Goal: Task Accomplishment & Management: Manage account settings

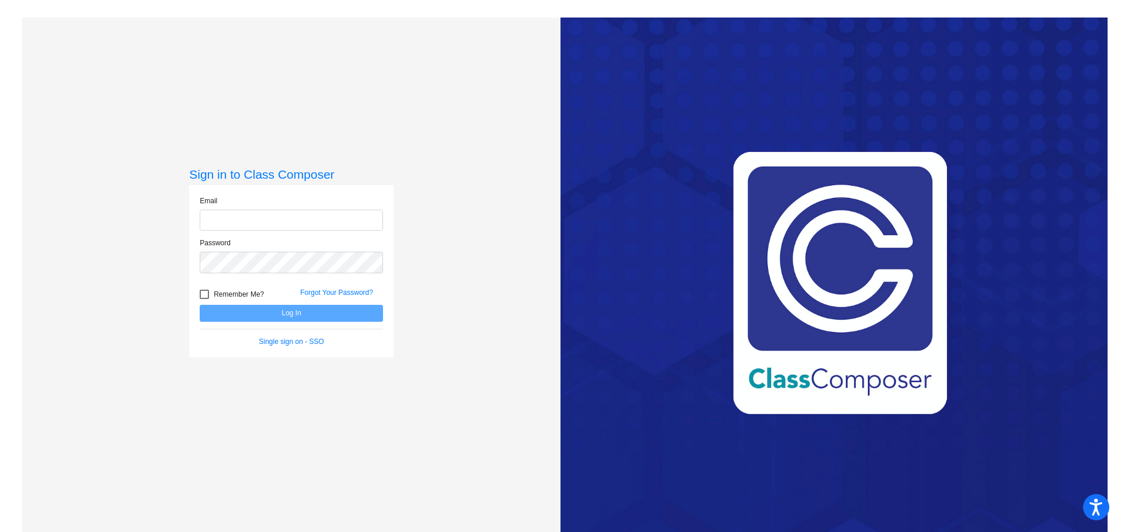
click at [305, 222] on input "email" at bounding box center [291, 221] width 183 height 22
type input "[EMAIL_ADDRESS][DOMAIN_NAME]"
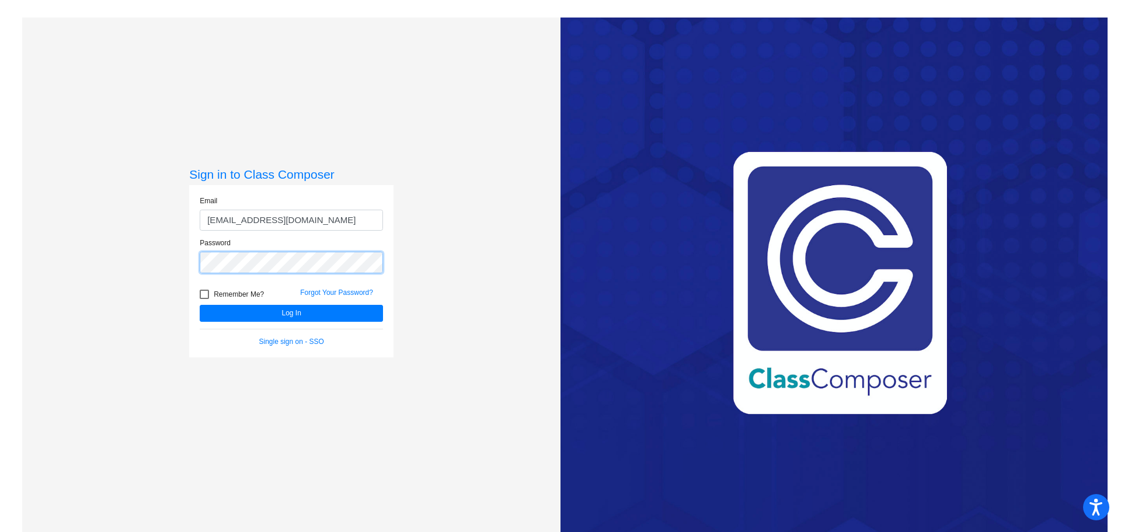
click at [200, 305] on button "Log In" at bounding box center [291, 313] width 183 height 17
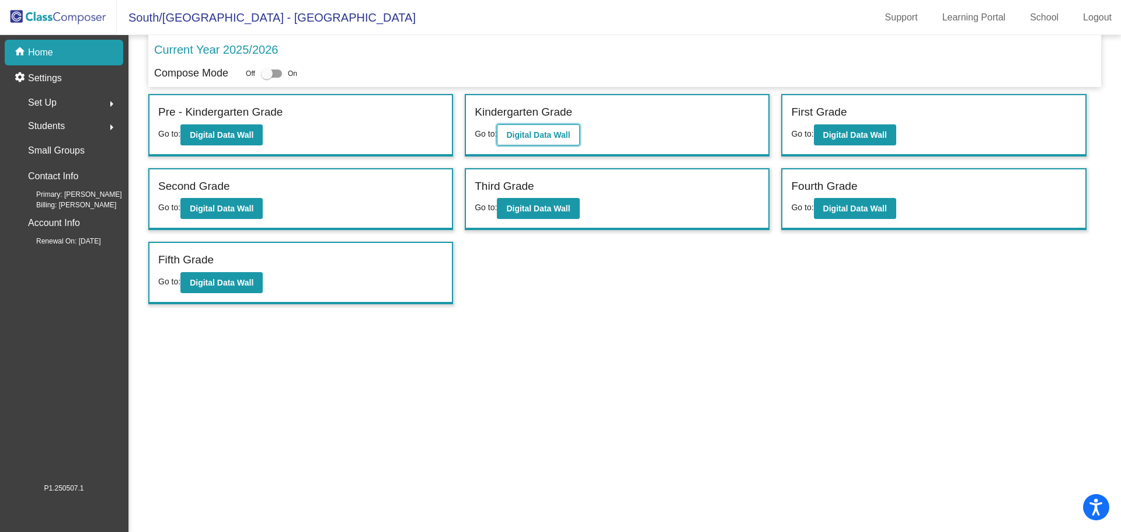
click at [552, 134] on b "Digital Data Wall" at bounding box center [538, 134] width 64 height 9
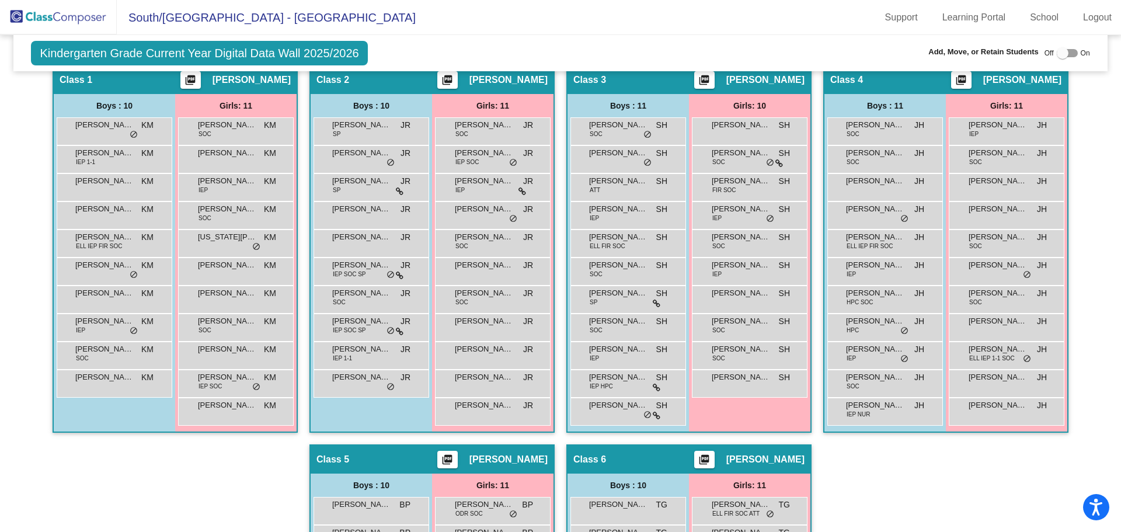
scroll to position [211, 0]
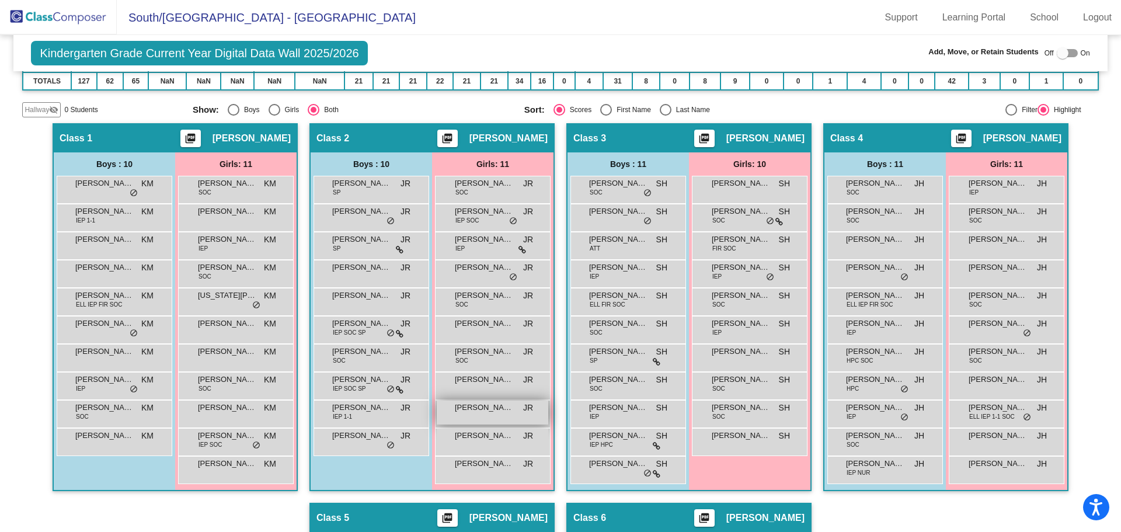
click at [478, 409] on span "[PERSON_NAME]" at bounding box center [484, 408] width 58 height 12
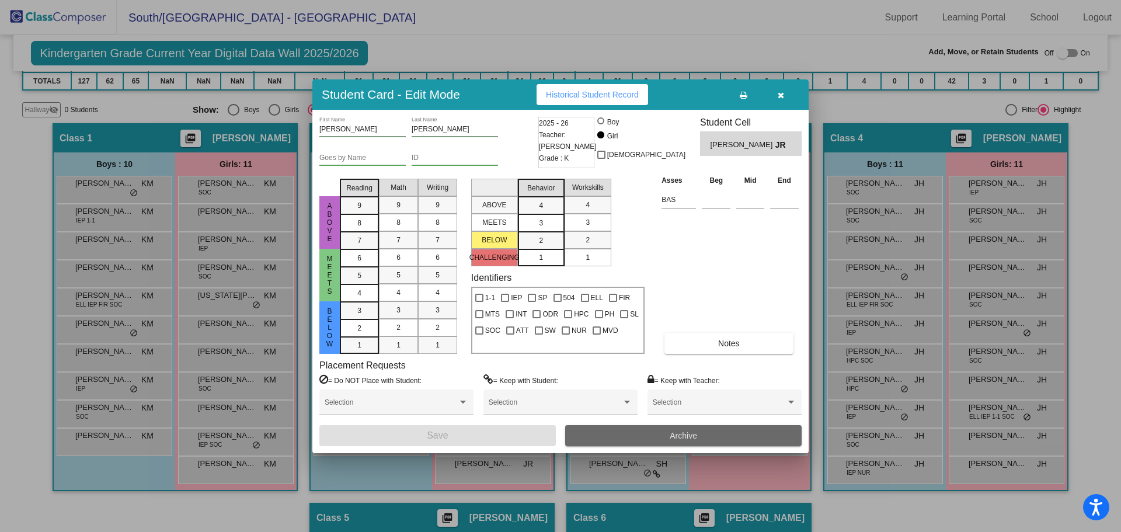
click at [621, 434] on button "Archive" at bounding box center [683, 435] width 236 height 21
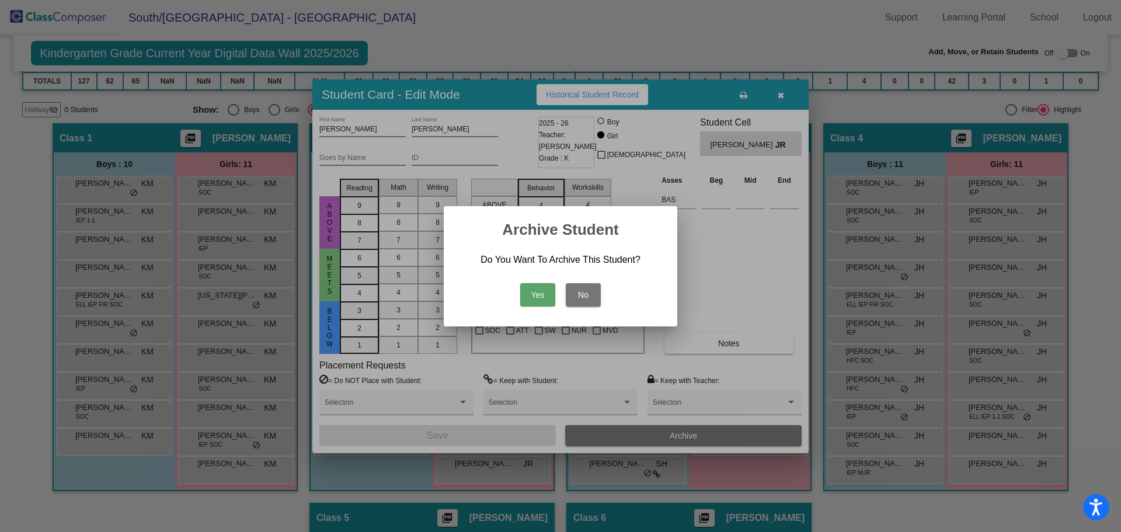
click at [543, 295] on button "Yes" at bounding box center [537, 294] width 35 height 23
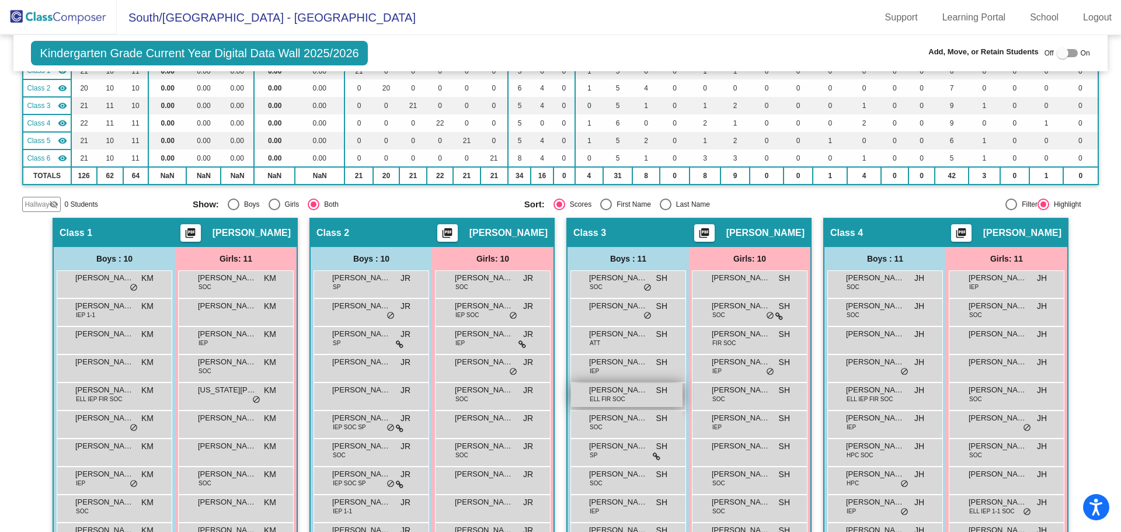
scroll to position [0, 0]
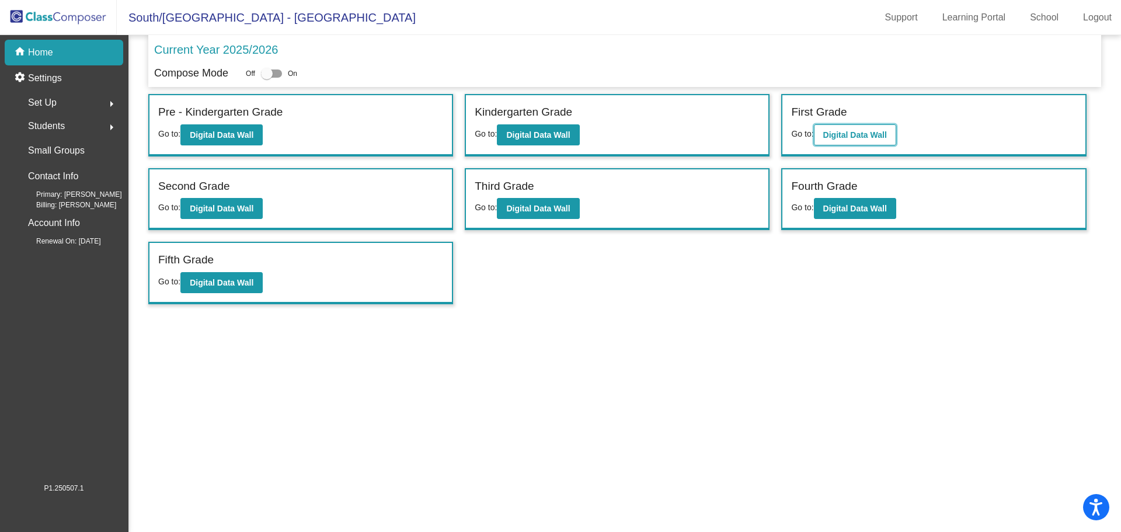
click at [865, 129] on button "Digital Data Wall" at bounding box center [855, 134] width 82 height 21
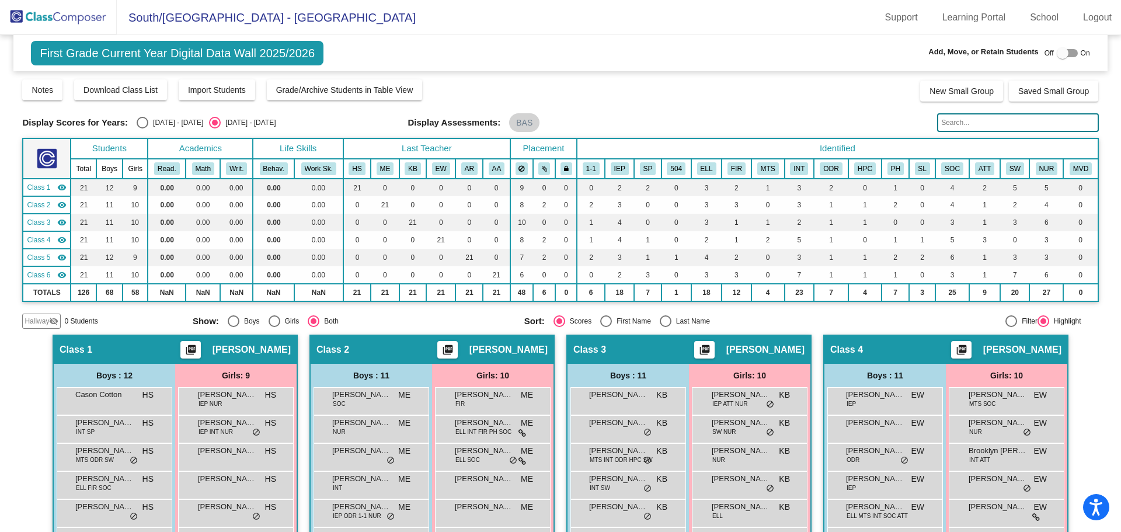
click at [666, 321] on div "Select an option" at bounding box center [666, 321] width 12 height 12
click at [666, 327] on input "Last Name" at bounding box center [665, 327] width 1 height 1
radio input "true"
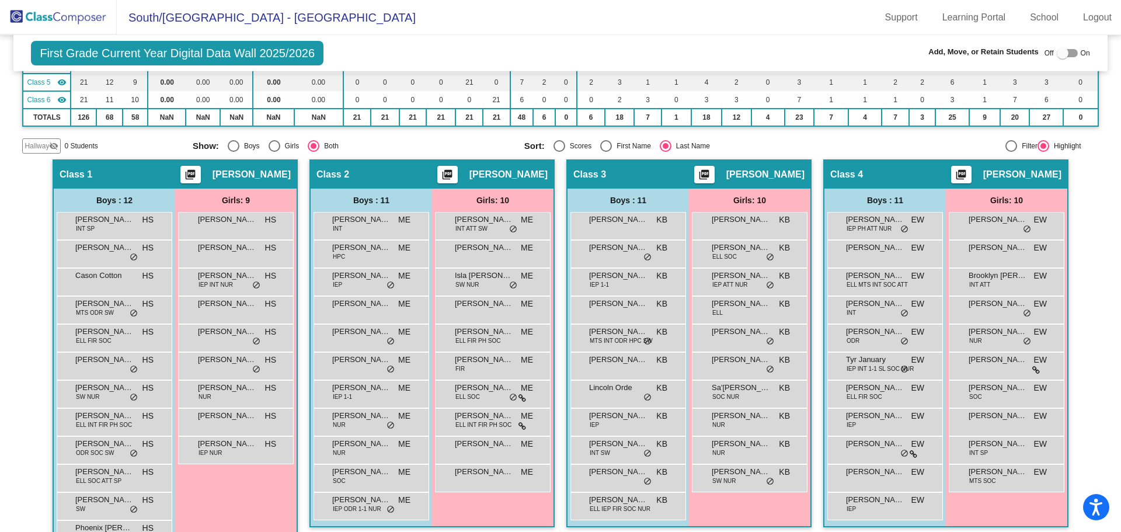
scroll to position [234, 0]
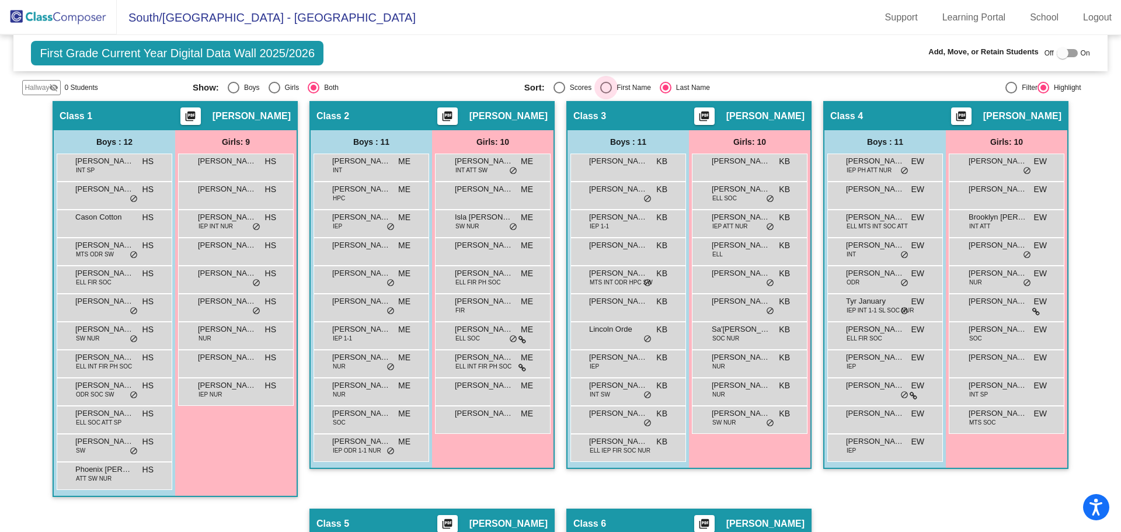
click at [603, 86] on div "Select an option" at bounding box center [606, 88] width 12 height 12
click at [606, 93] on input "First Name" at bounding box center [606, 93] width 1 height 1
radio input "true"
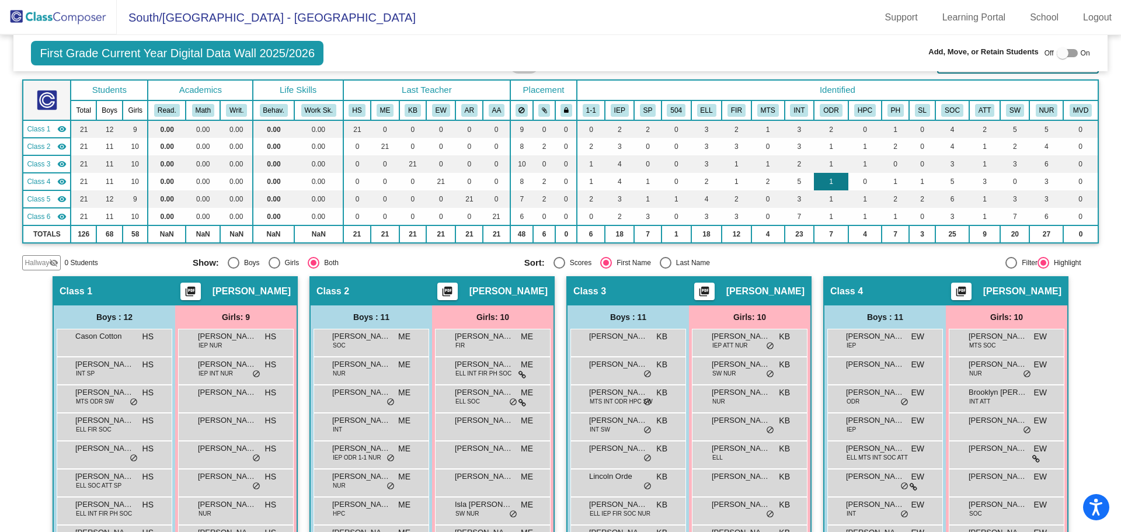
scroll to position [0, 0]
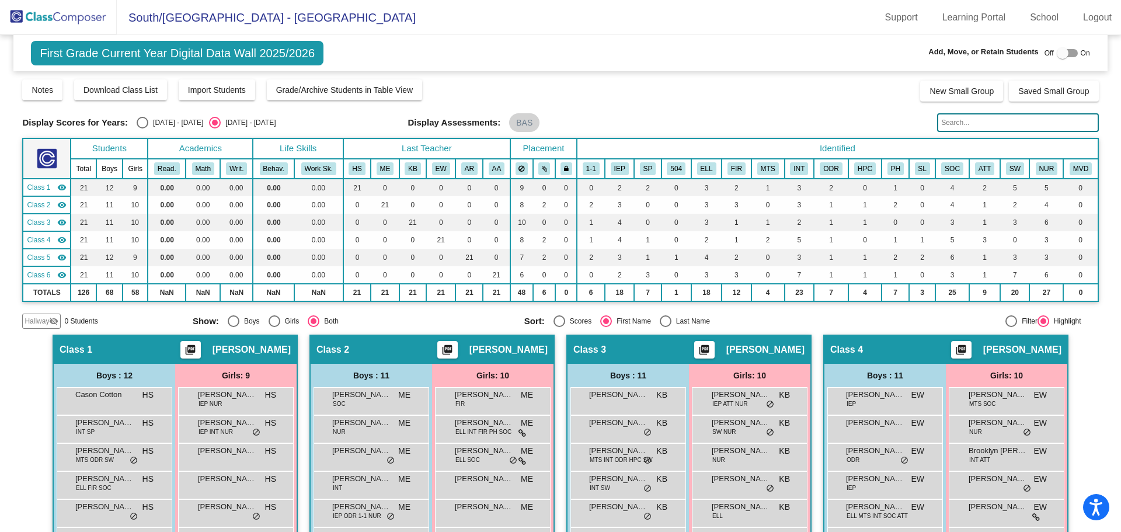
click at [962, 123] on input "text" at bounding box center [1017, 122] width 161 height 19
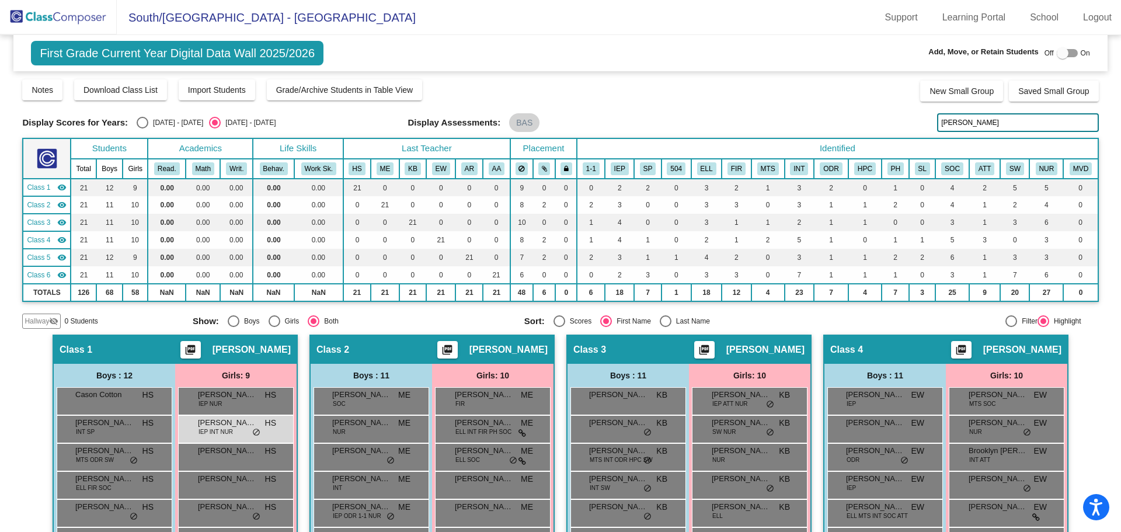
type input "[PERSON_NAME]"
click at [871, 326] on div "Filter Highlight" at bounding box center [968, 321] width 225 height 12
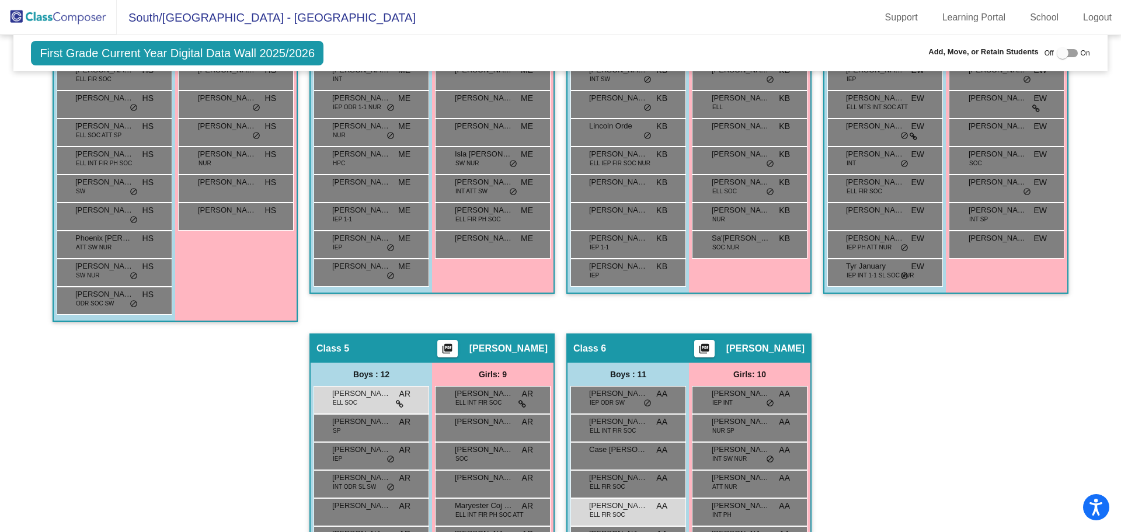
scroll to position [467, 0]
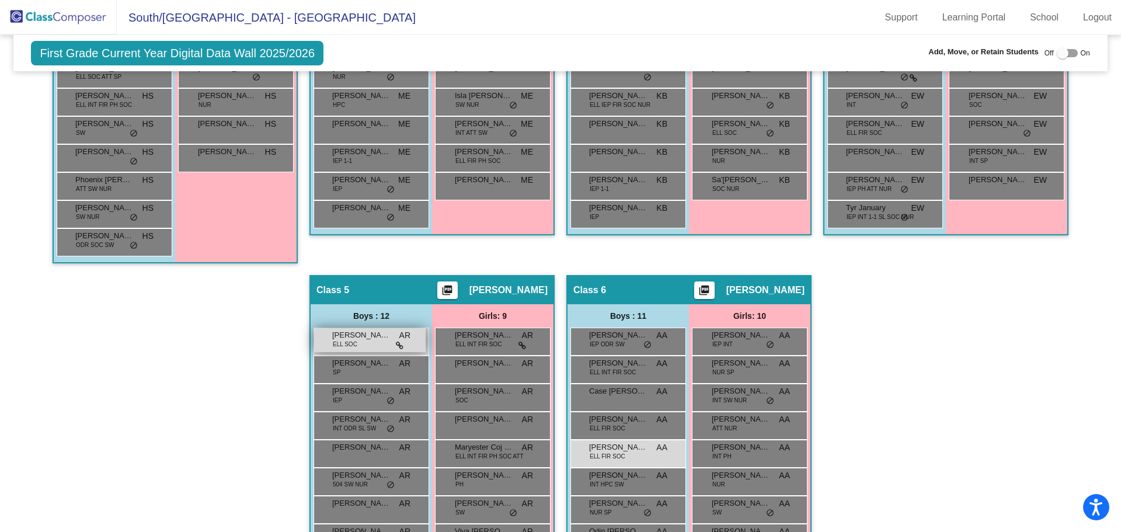
click at [380, 339] on span "[PERSON_NAME]" at bounding box center [361, 335] width 58 height 12
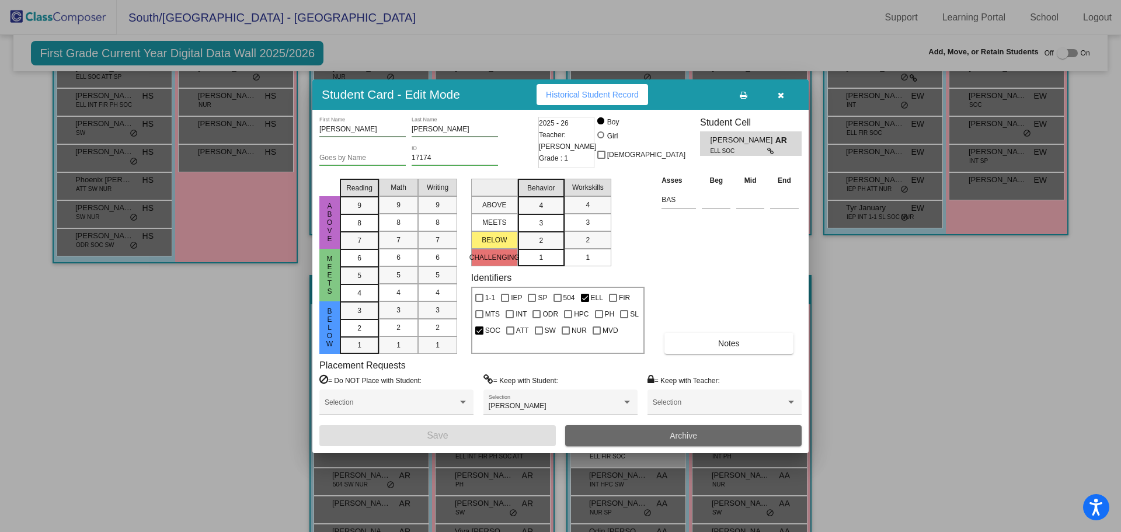
click at [609, 435] on button "Archive" at bounding box center [683, 435] width 236 height 21
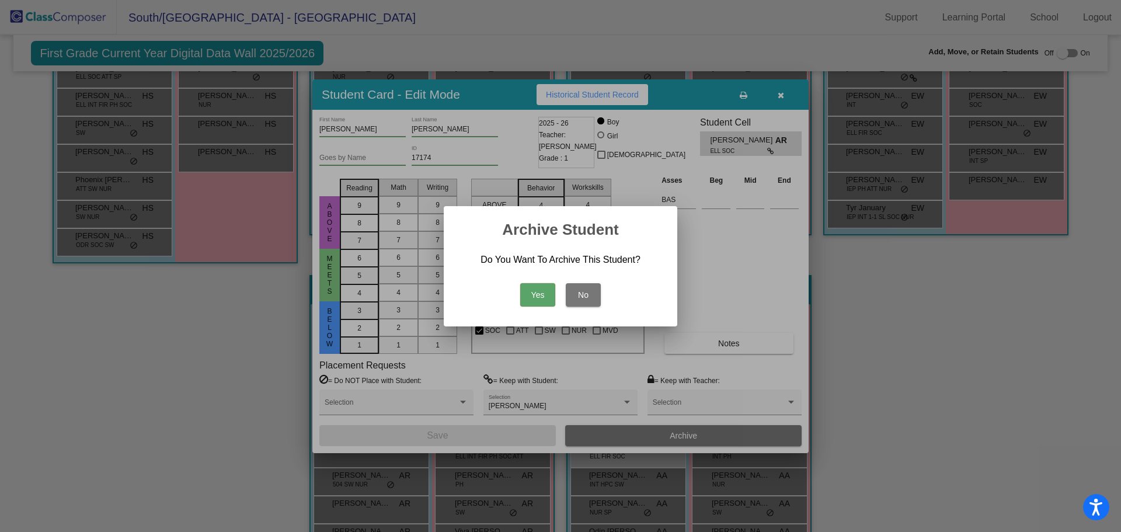
click at [545, 297] on button "Yes" at bounding box center [537, 294] width 35 height 23
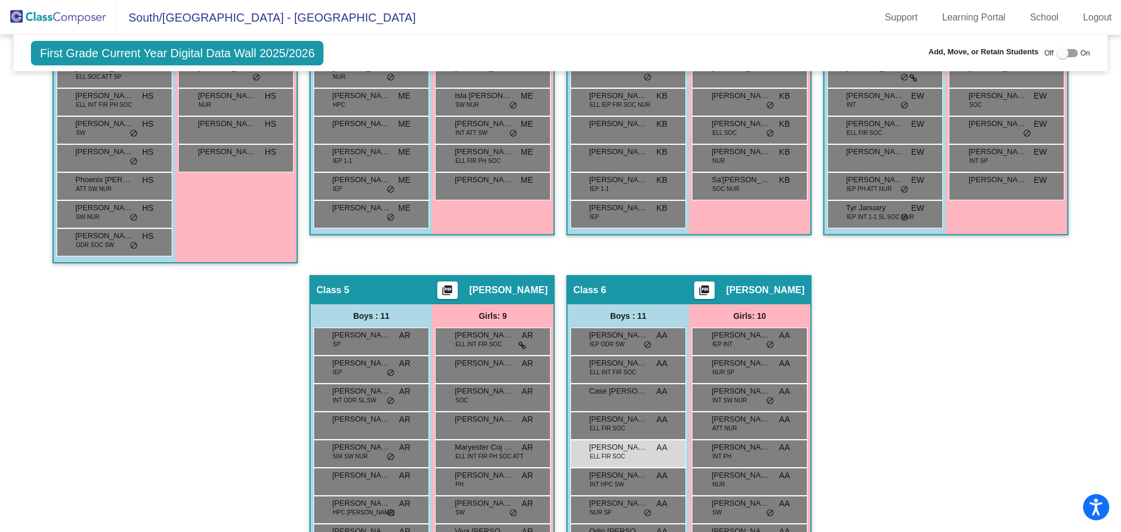
click at [848, 380] on div "Hallway - Hallway Class picture_as_pdf Add Student First Name Last Name Student…" at bounding box center [560, 260] width 1076 height 787
click at [876, 362] on div "Hallway - Hallway Class picture_as_pdf Add Student First Name Last Name Student…" at bounding box center [560, 260] width 1076 height 787
click at [892, 394] on div "Hallway - Hallway Class picture_as_pdf Add Student First Name Last Name Student…" at bounding box center [560, 260] width 1076 height 787
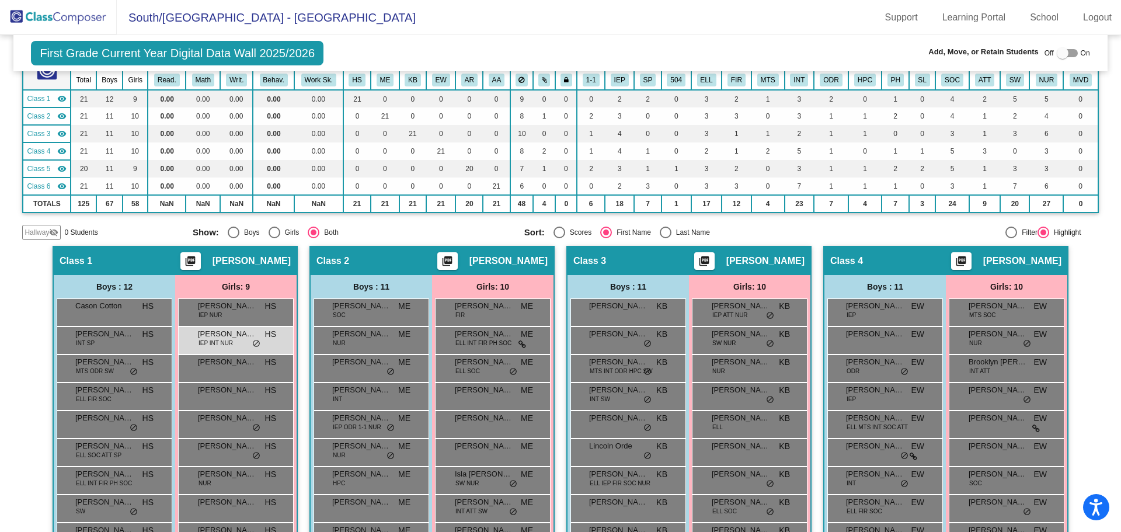
scroll to position [0, 0]
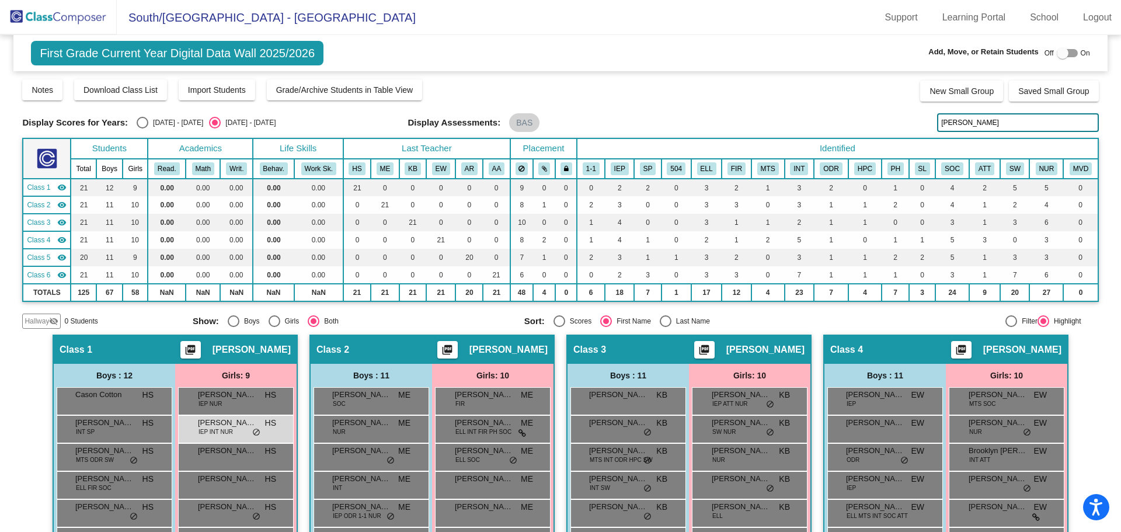
click at [229, 318] on div "Select an option" at bounding box center [234, 321] width 12 height 12
click at [233, 327] on input "Boys" at bounding box center [233, 327] width 1 height 1
radio input "true"
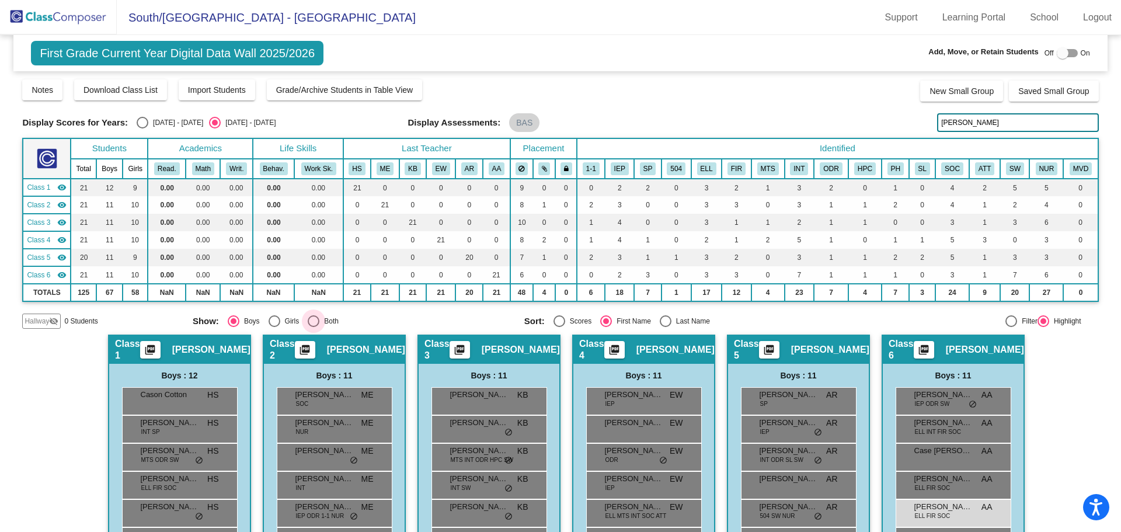
click at [310, 321] on div "Select an option" at bounding box center [314, 321] width 12 height 12
click at [313, 327] on input "Both" at bounding box center [313, 327] width 1 height 1
radio input "true"
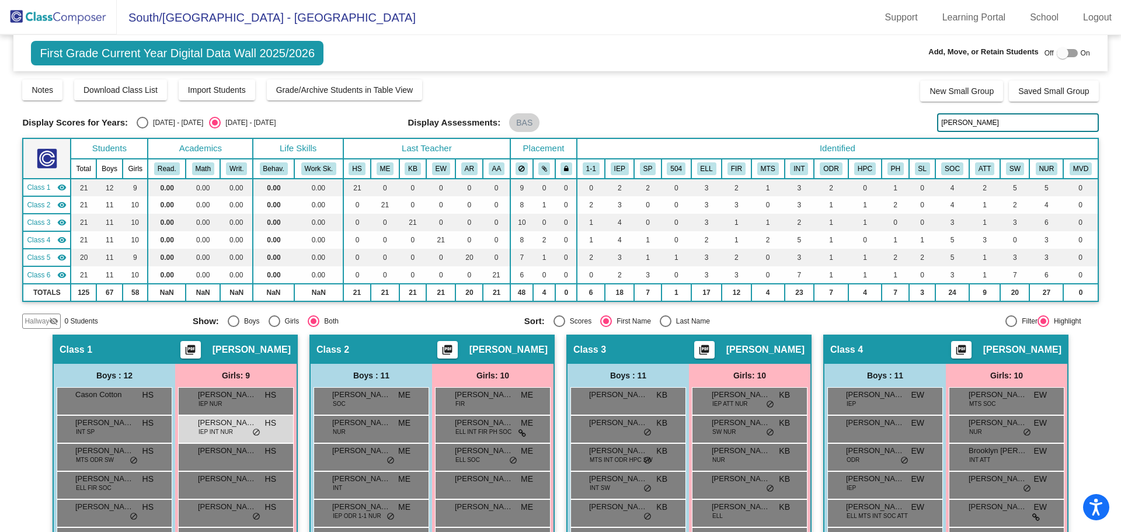
click at [605, 317] on div "Select an option" at bounding box center [606, 321] width 12 height 12
click at [606, 327] on input "First Name" at bounding box center [606, 327] width 1 height 1
click at [666, 319] on div "Select an option" at bounding box center [666, 321] width 12 height 12
click at [666, 327] on input "Last Name" at bounding box center [665, 327] width 1 height 1
radio input "true"
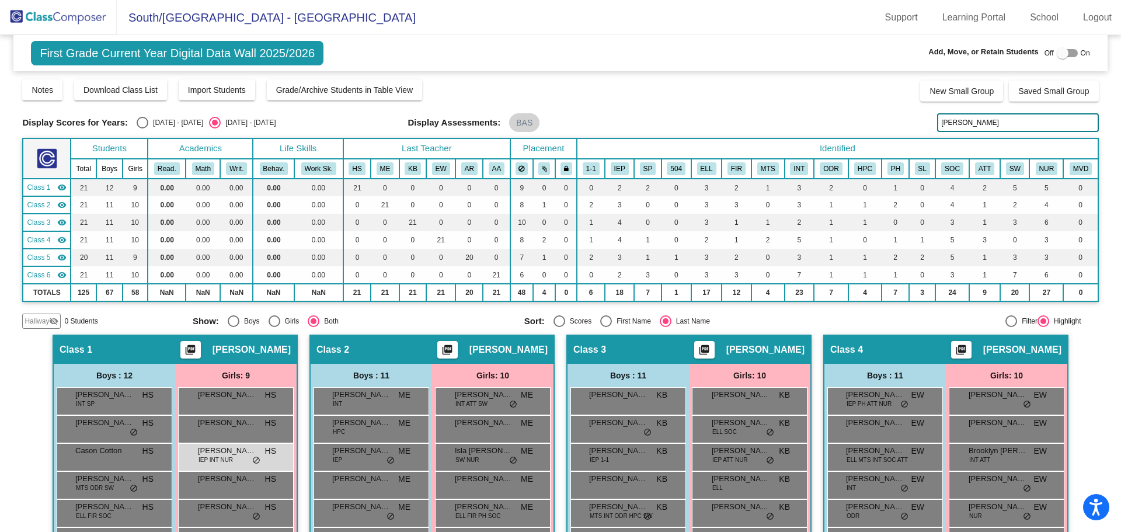
drag, startPoint x: 990, startPoint y: 121, endPoint x: 864, endPoint y: 126, distance: 125.6
click at [864, 126] on div "Display Scores for Years: [DATE] - [DATE] [DATE] - [DATE] Display Assessments: …" at bounding box center [560, 122] width 1076 height 19
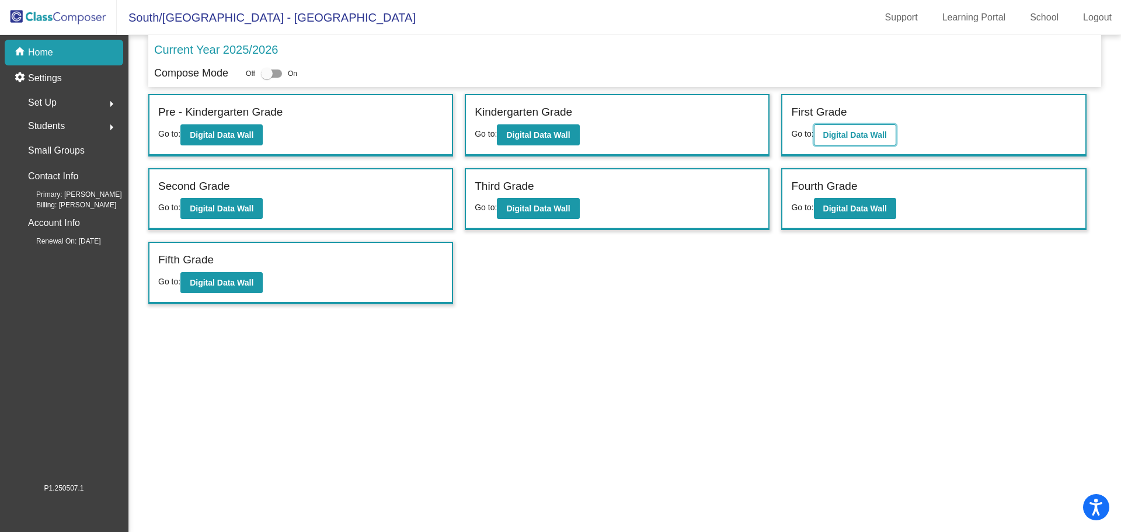
click at [843, 136] on b "Digital Data Wall" at bounding box center [855, 134] width 64 height 9
click at [546, 134] on b "Digital Data Wall" at bounding box center [538, 134] width 64 height 9
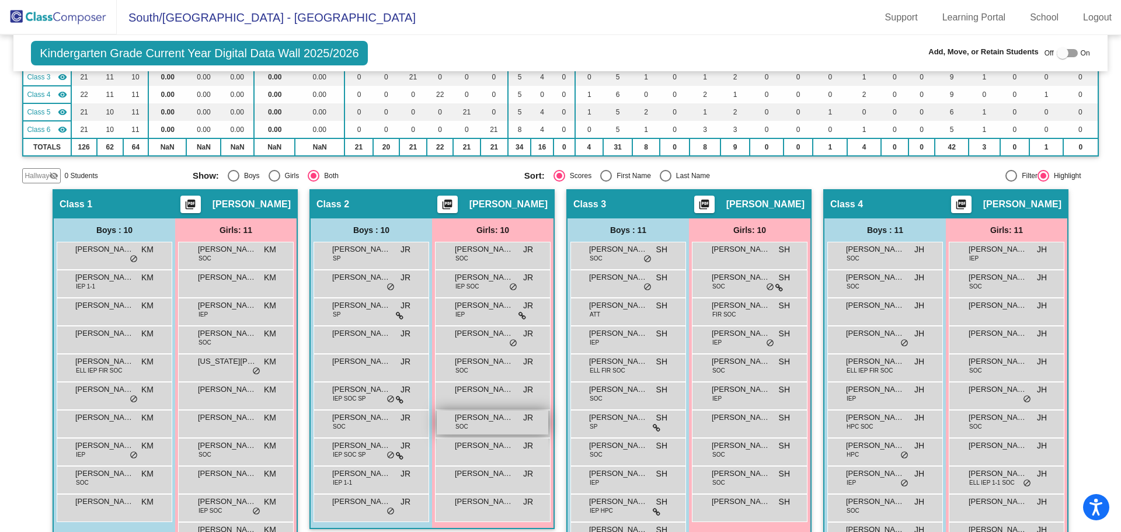
scroll to position [117, 0]
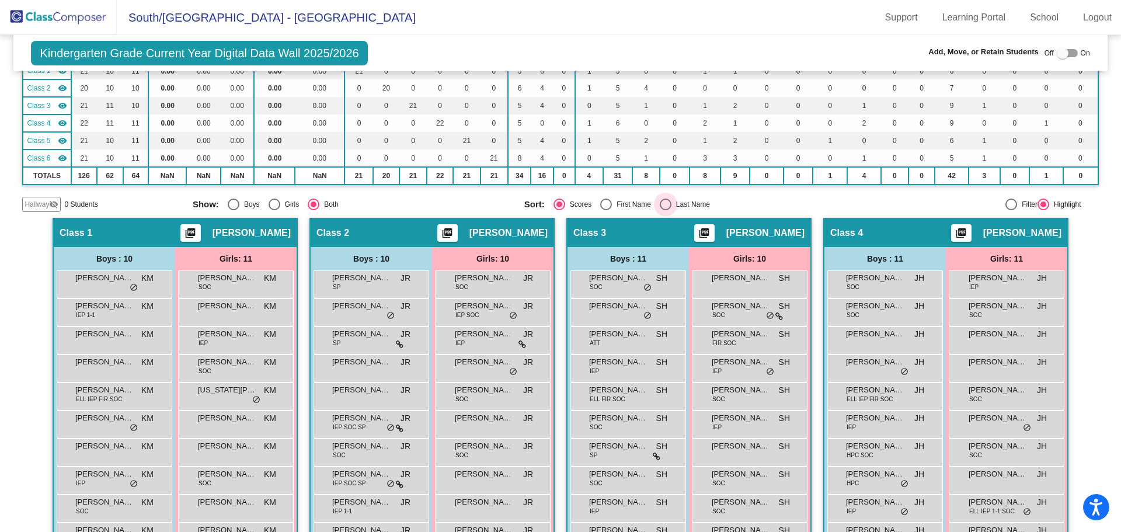
click at [666, 203] on div "Select an option" at bounding box center [666, 205] width 12 height 12
click at [666, 210] on input "Last Name" at bounding box center [665, 210] width 1 height 1
radio input "true"
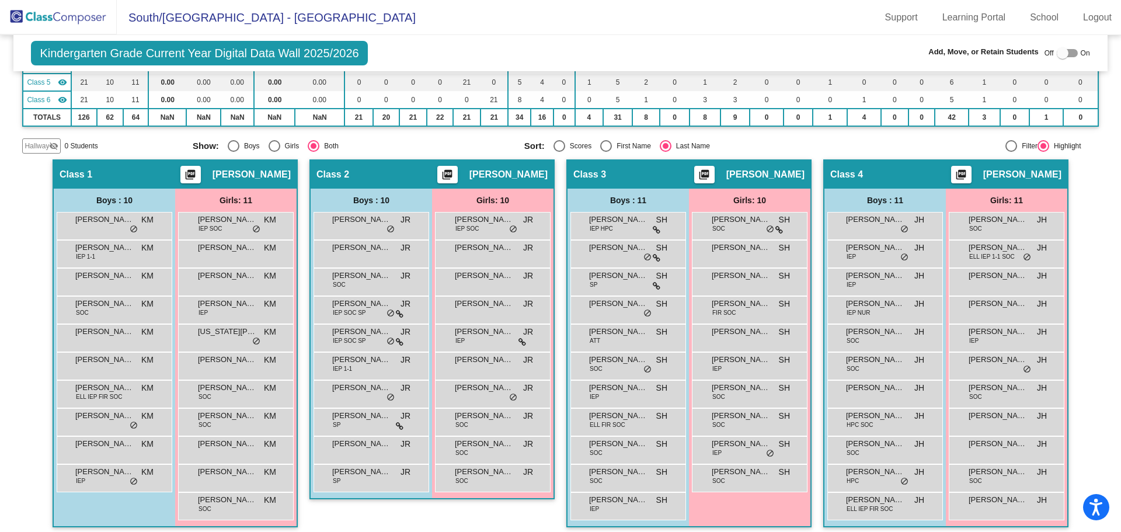
scroll to position [0, 0]
